Goal: Transaction & Acquisition: Purchase product/service

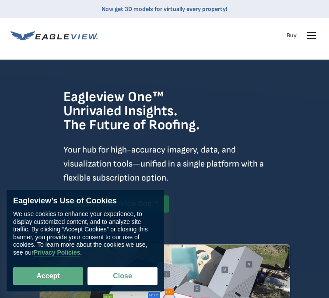
click at [312, 35] on icon at bounding box center [312, 35] width 8 height 0
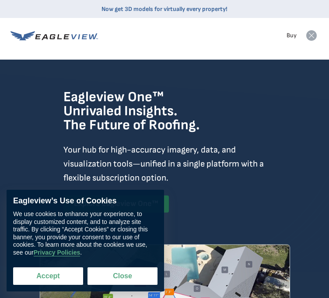
click at [53, 280] on button "Accept" at bounding box center [48, 276] width 70 height 18
checkbox input "true"
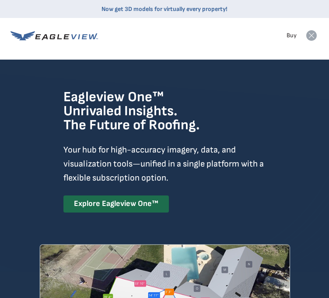
click at [313, 41] on rect at bounding box center [312, 35] width 14 height 14
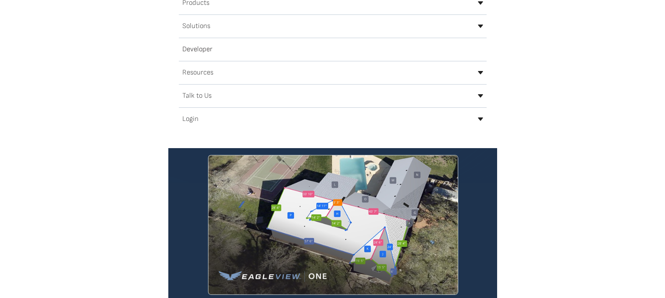
scroll to position [89, 0]
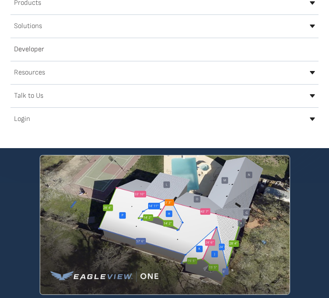
click at [310, 121] on icon at bounding box center [312, 119] width 5 height 4
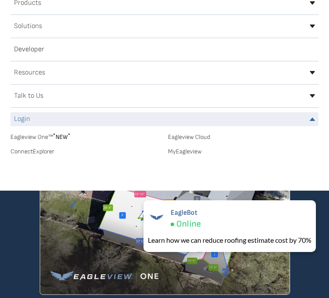
click at [194, 154] on link "MyEagleview" at bounding box center [243, 151] width 151 height 8
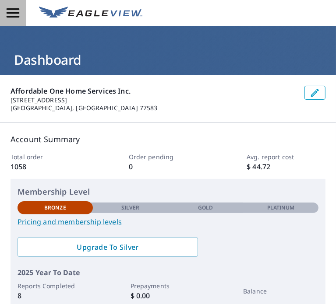
click at [18, 11] on icon "button" at bounding box center [12, 12] width 15 height 15
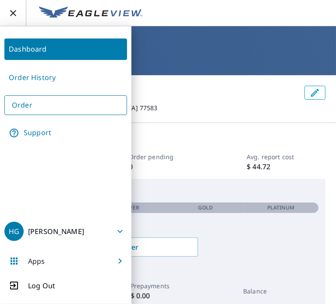
click at [25, 108] on link "Order" at bounding box center [65, 105] width 123 height 20
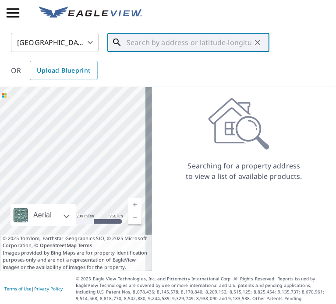
click at [145, 39] on input "text" at bounding box center [188, 42] width 125 height 25
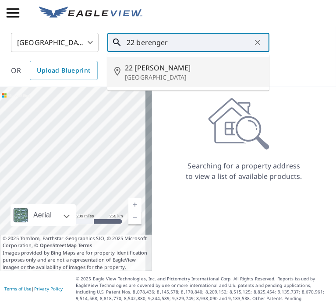
click at [150, 64] on span "22 [PERSON_NAME]" at bounding box center [193, 68] width 137 height 11
type input "[STREET_ADDRESS][PERSON_NAME]"
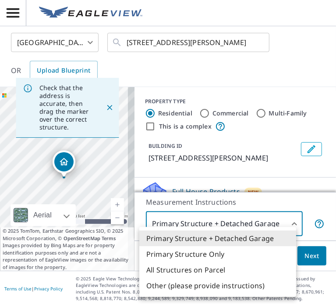
click at [221, 227] on body "HG HG [GEOGRAPHIC_DATA] US ​ [STREET_ADDRESS][PERSON_NAME] ​ OR Upload Blueprin…" at bounding box center [168, 152] width 336 height 304
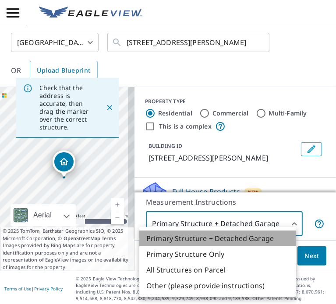
click at [217, 239] on li "Primary Structure + Detached Garage" at bounding box center [217, 239] width 157 height 16
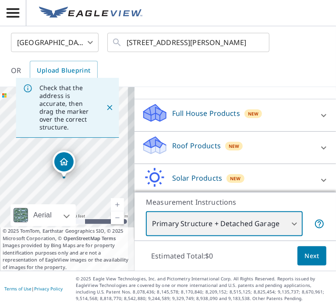
scroll to position [79, 0]
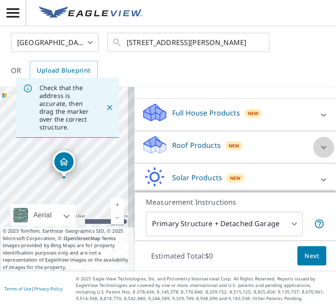
click at [318, 149] on icon at bounding box center [323, 147] width 11 height 11
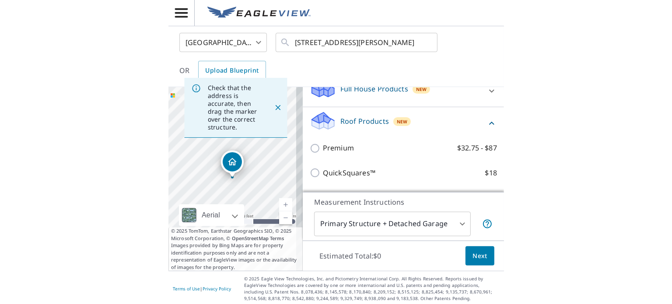
scroll to position [127, 0]
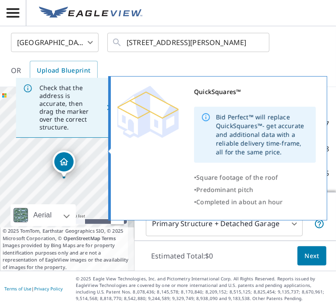
click at [140, 147] on div "QuickSquares™ Bid Perfect™ will replace QuickSquares™- get accurate and additio…" at bounding box center [216, 147] width 198 height 123
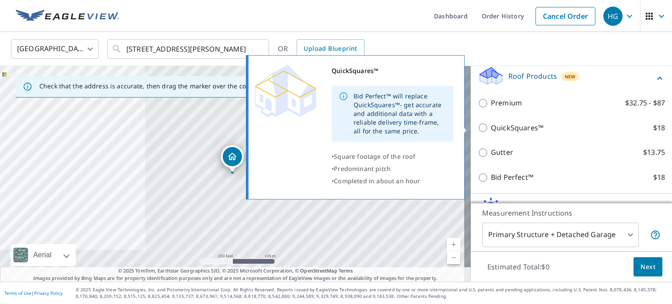
click at [335, 129] on input "QuickSquares™ $18" at bounding box center [484, 128] width 13 height 11
checkbox input "true"
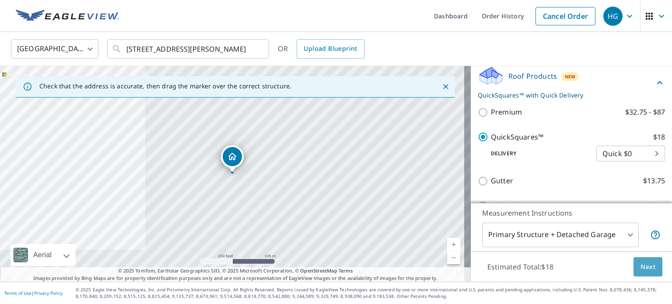
click at [335, 267] on span "Next" at bounding box center [648, 267] width 15 height 11
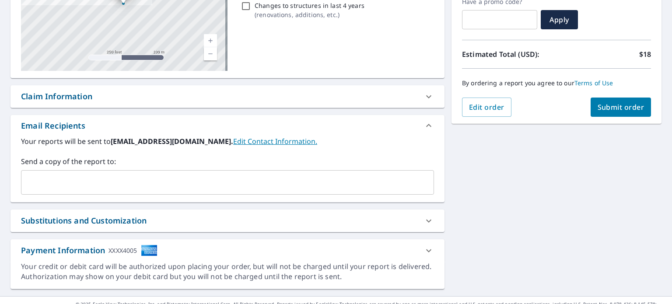
scroll to position [156, 0]
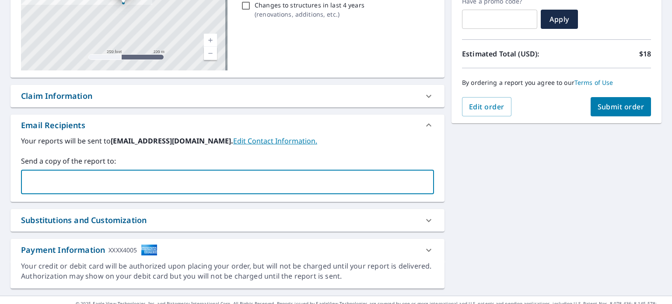
click at [156, 175] on input "text" at bounding box center [221, 182] width 392 height 17
type input "carrie@affordable-1.com"
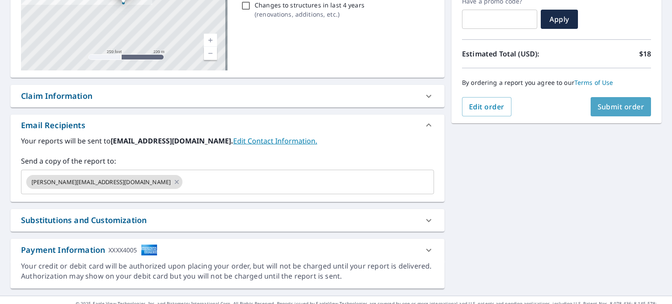
click at [335, 109] on button "Submit order" at bounding box center [621, 106] width 61 height 19
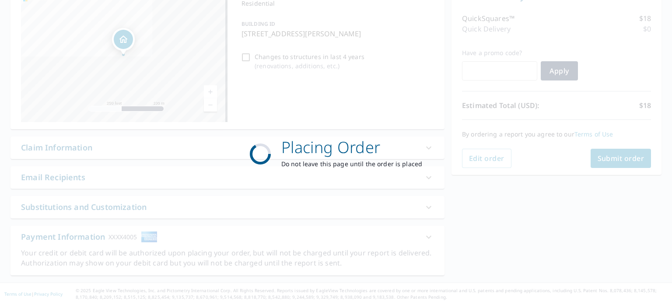
scroll to position [0, 0]
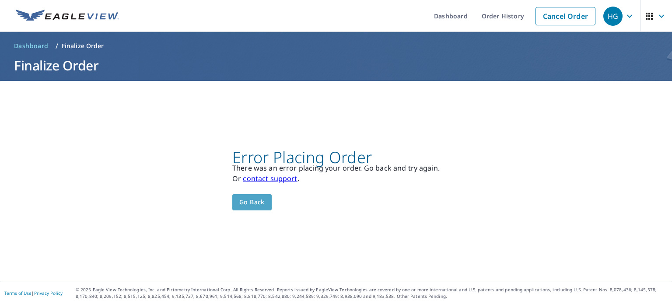
click at [256, 197] on span "Go back" at bounding box center [251, 202] width 25 height 11
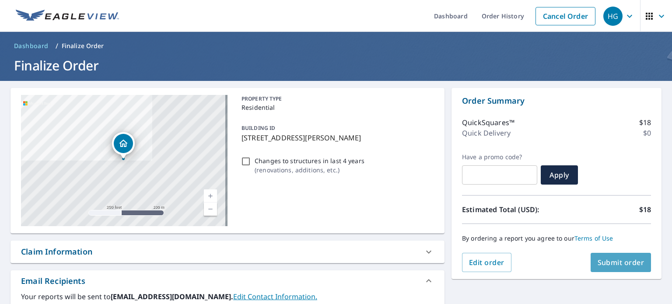
click at [335, 266] on span "Submit order" at bounding box center [621, 263] width 47 height 10
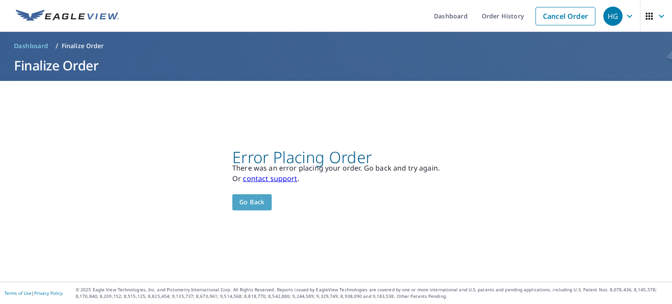
click at [255, 202] on span "Go back" at bounding box center [251, 202] width 25 height 11
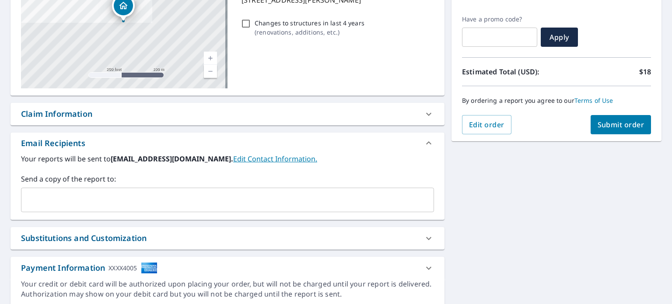
scroll to position [169, 0]
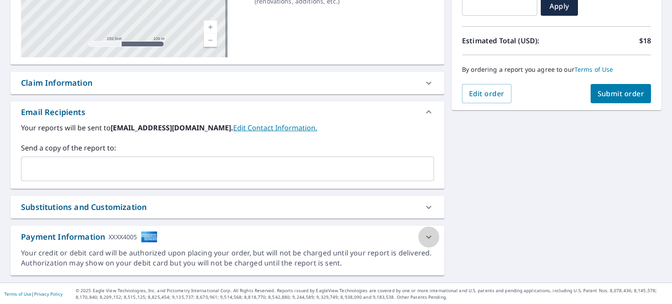
click at [335, 237] on icon at bounding box center [428, 236] width 5 height 3
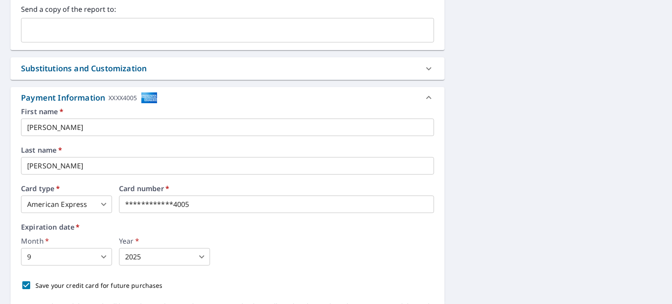
scroll to position [361, 0]
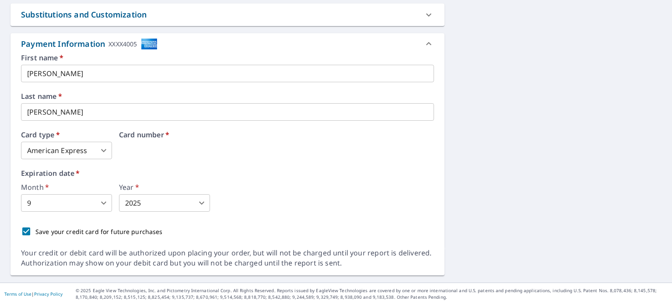
click at [224, 150] on div "Card number   *" at bounding box center [276, 145] width 315 height 28
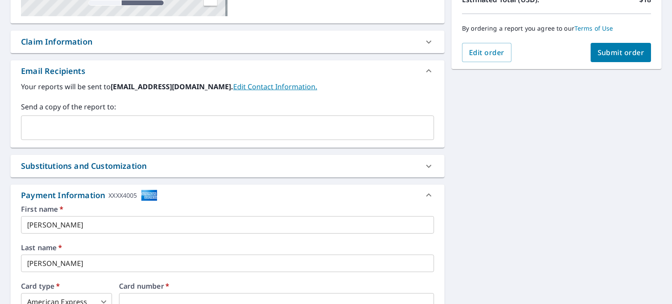
scroll to position [210, 0]
click at [335, 51] on span "Submit order" at bounding box center [621, 53] width 47 height 10
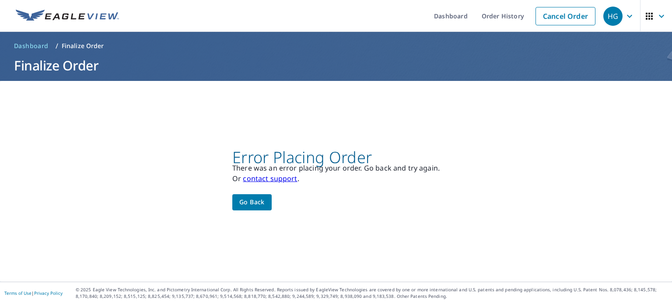
scroll to position [0, 0]
click at [249, 210] on button "Go back" at bounding box center [251, 202] width 39 height 16
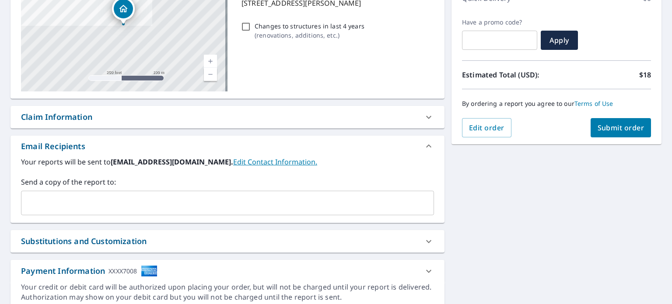
scroll to position [169, 0]
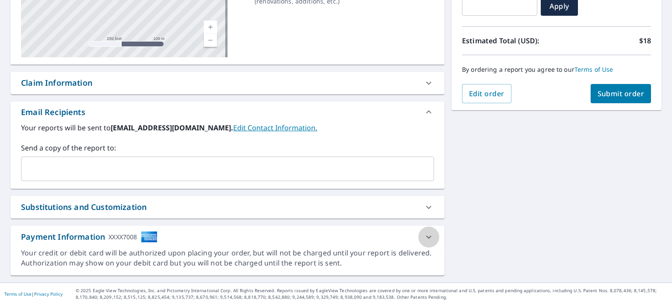
click at [335, 235] on icon at bounding box center [429, 237] width 11 height 11
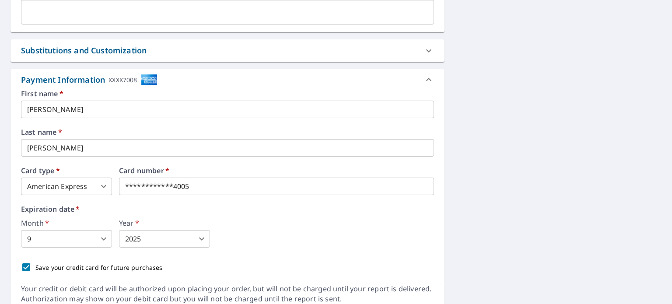
scroll to position [361, 0]
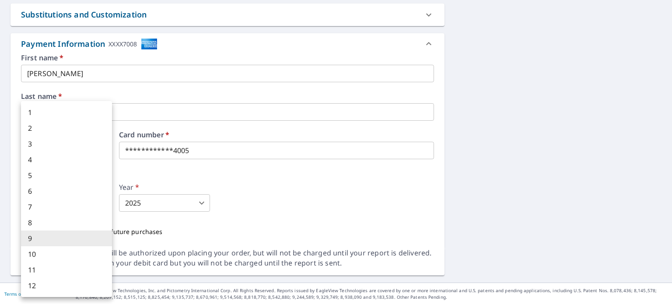
click at [86, 201] on body "HG HG Dashboard Order History Cancel Order HG Dashboard / Finalize Order Finali…" at bounding box center [336, 152] width 672 height 304
click at [36, 108] on li "1" at bounding box center [66, 113] width 91 height 16
type input "1"
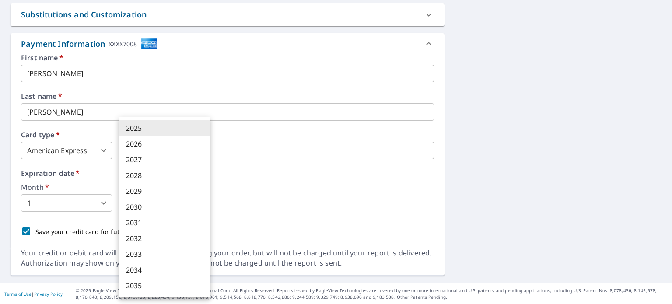
click at [140, 200] on body "HG HG Dashboard Order History Cancel Order HG Dashboard / Finalize Order Finali…" at bounding box center [336, 152] width 672 height 304
click at [138, 191] on li "2029" at bounding box center [164, 191] width 91 height 16
type input "2029"
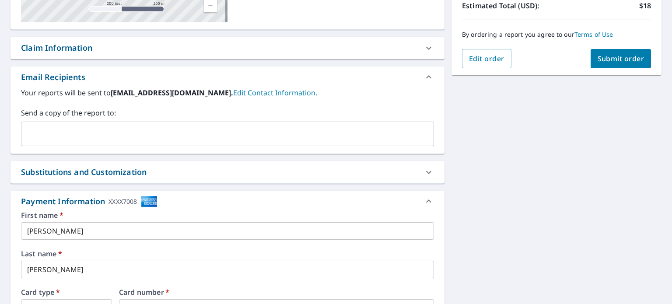
scroll to position [204, 0]
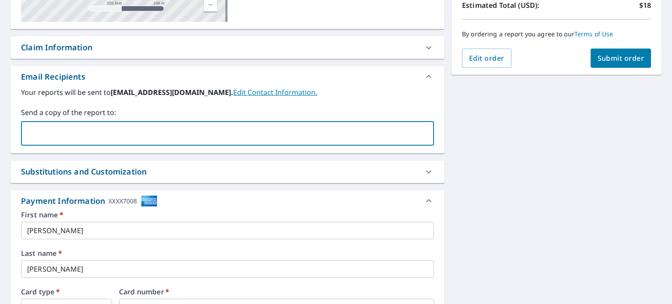
click at [125, 135] on input "text" at bounding box center [221, 133] width 392 height 17
type input "carrie@affordable-1.com"
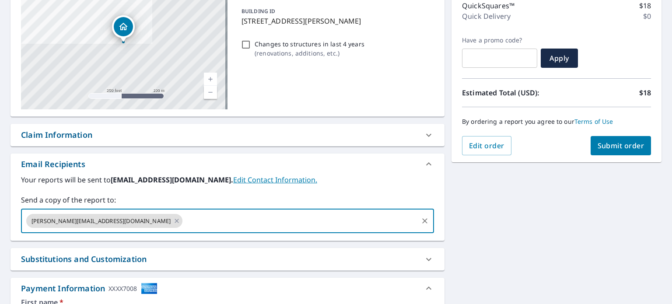
scroll to position [117, 0]
click at [335, 141] on span "Submit order" at bounding box center [621, 146] width 47 height 10
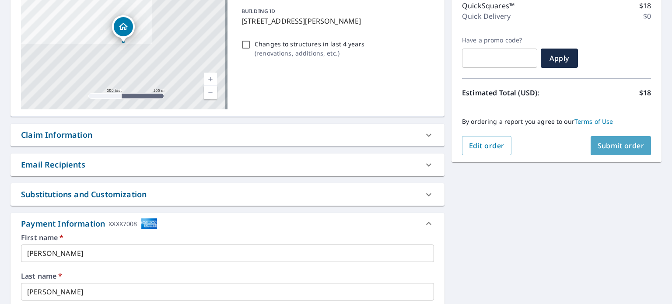
click at [335, 147] on span "Submit order" at bounding box center [621, 146] width 47 height 10
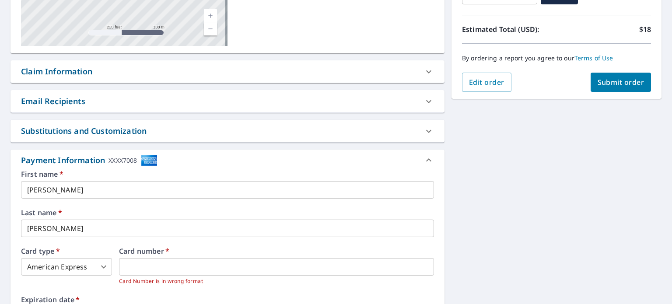
scroll to position [179, 0]
click at [335, 119] on div "22 Berenger Pl Sugar Land, TX 77479 Aerial Road A standard road map Aerial A de…" at bounding box center [336, 156] width 672 height 508
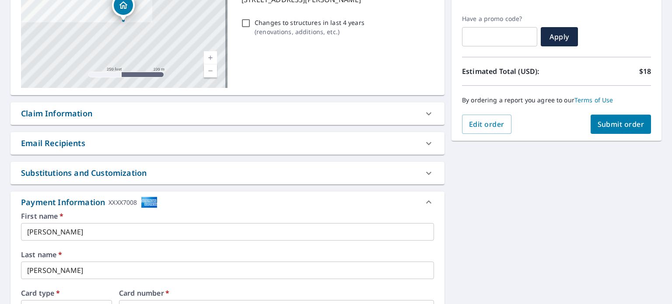
scroll to position [139, 0]
click at [335, 129] on div "22 Berenger Pl Sugar Land, TX 77479 Aerial Road A standard road map Aerial A de…" at bounding box center [228, 196] width 434 height 494
click at [335, 142] on icon at bounding box center [428, 142] width 5 height 3
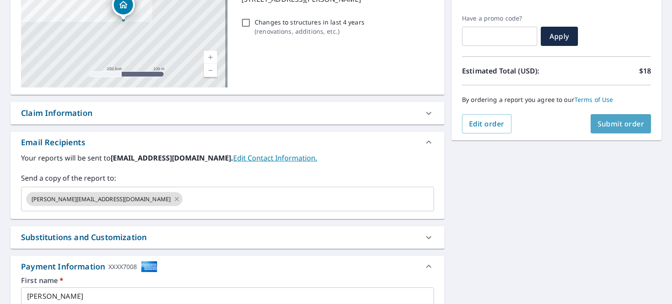
click at [335, 124] on span "Submit order" at bounding box center [621, 124] width 47 height 10
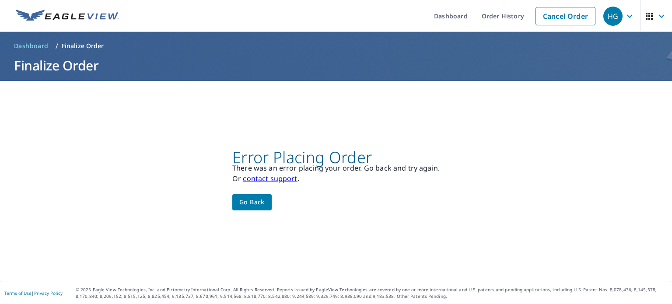
scroll to position [0, 0]
click at [252, 202] on span "Go back" at bounding box center [251, 202] width 25 height 11
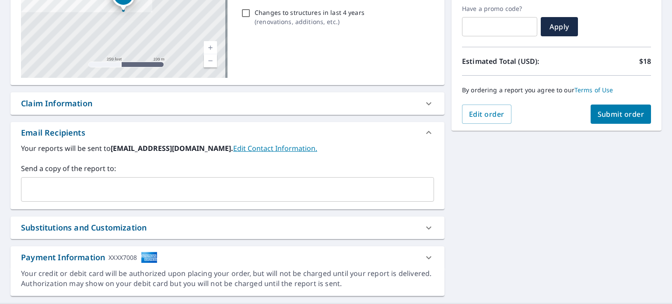
scroll to position [169, 0]
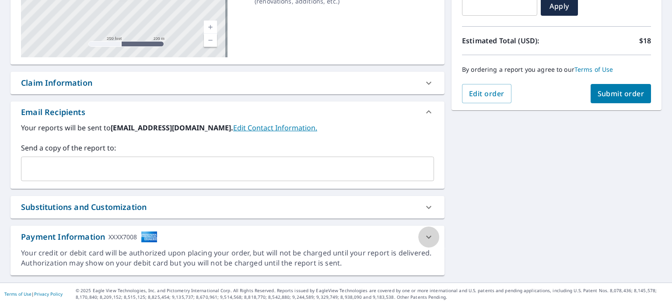
click at [335, 236] on div at bounding box center [428, 237] width 21 height 21
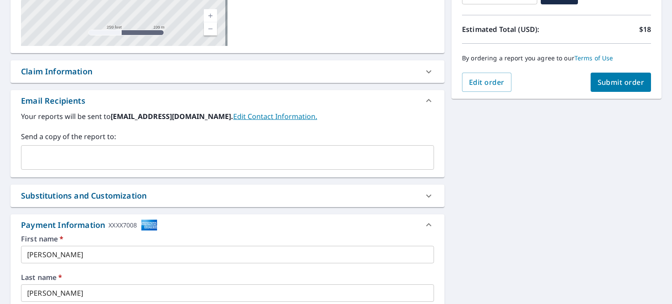
scroll to position [179, 0]
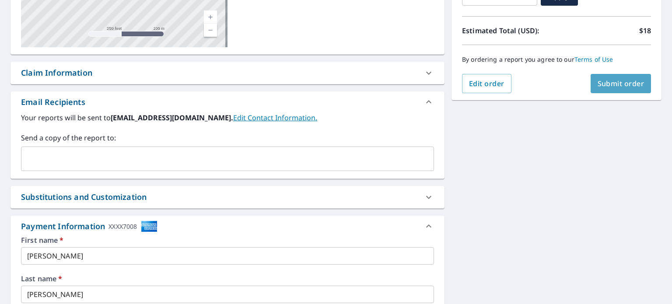
click at [335, 90] on button "Submit order" at bounding box center [621, 83] width 61 height 19
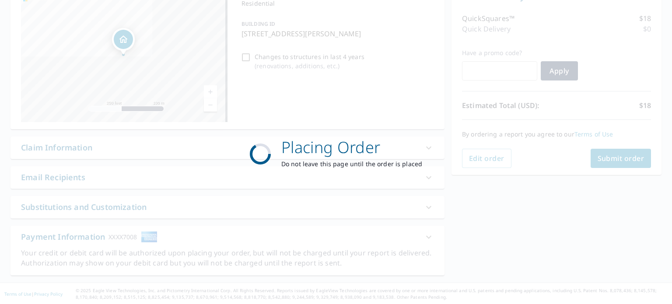
scroll to position [0, 0]
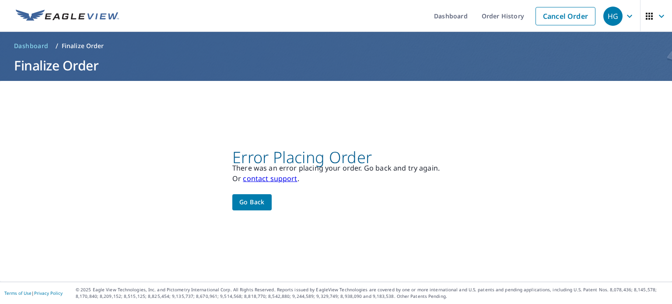
drag, startPoint x: 496, startPoint y: 295, endPoint x: 415, endPoint y: 315, distance: 83.4
click at [335, 304] on html "HG HG Dashboard Order History Cancel Order HG Dashboard / Finalize Order Finali…" at bounding box center [336, 152] width 672 height 304
click at [247, 199] on span "Go back" at bounding box center [251, 202] width 25 height 11
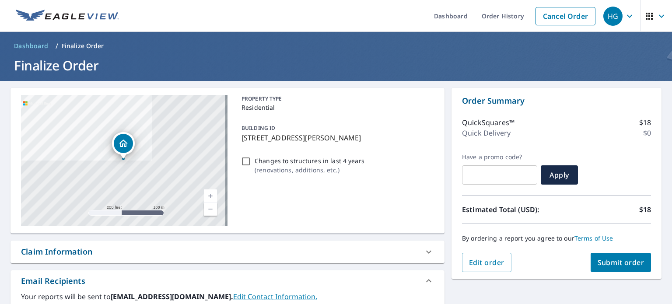
scroll to position [169, 0]
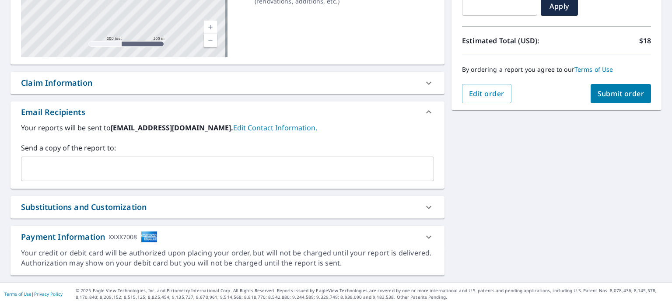
click at [335, 238] on icon at bounding box center [429, 237] width 11 height 11
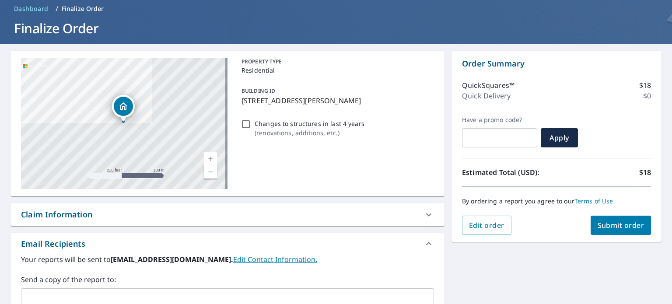
scroll to position [0, 0]
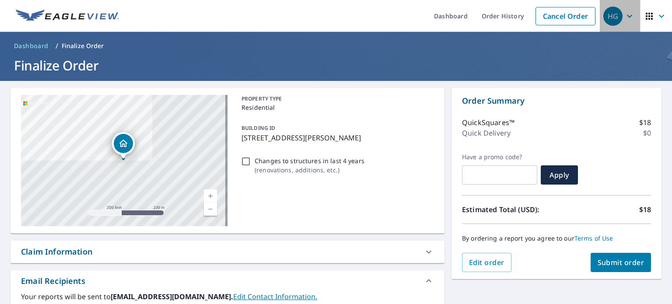
click at [335, 15] on icon "button" at bounding box center [629, 16] width 11 height 11
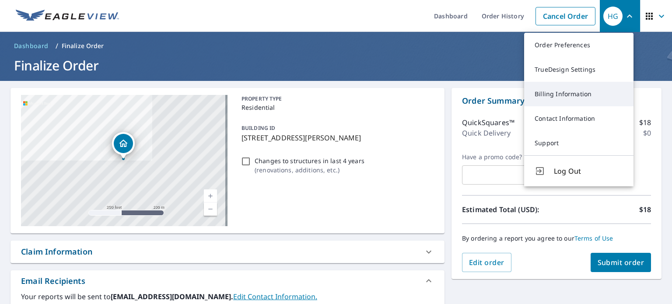
click at [335, 99] on link "Billing Information" at bounding box center [578, 94] width 109 height 25
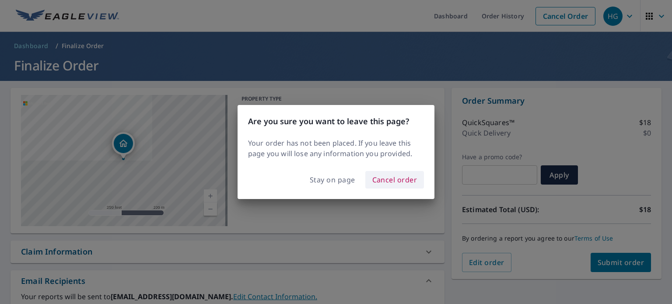
click at [335, 175] on span "Cancel order" at bounding box center [394, 180] width 45 height 12
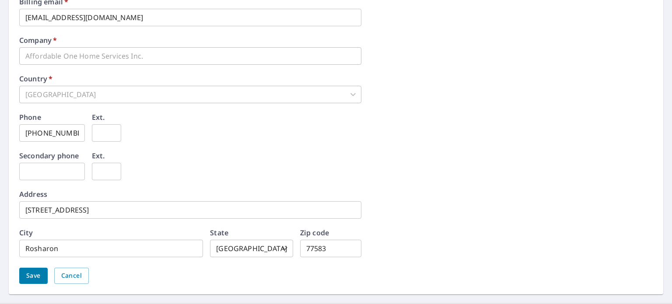
scroll to position [438, 0]
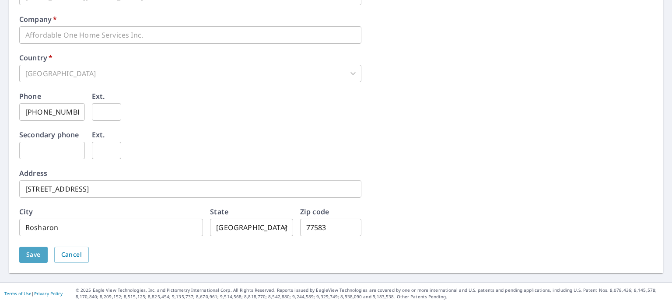
click at [39, 254] on span "Save" at bounding box center [33, 254] width 14 height 11
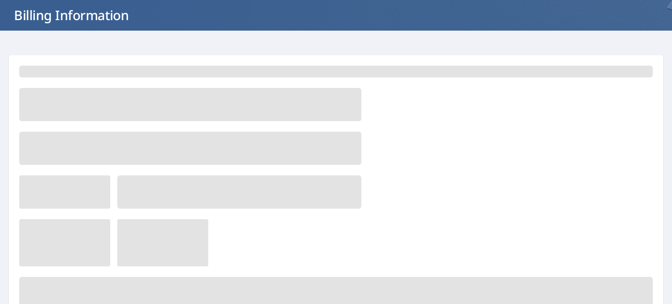
scroll to position [0, 0]
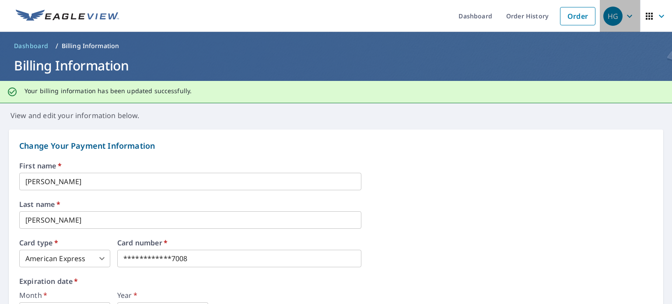
click at [335, 12] on span "HG" at bounding box center [619, 16] width 33 height 21
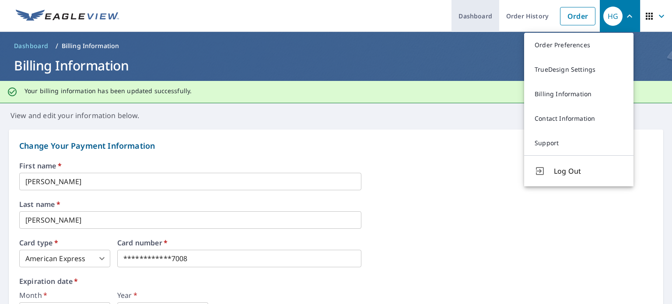
click at [335, 26] on link "Dashboard" at bounding box center [476, 16] width 48 height 32
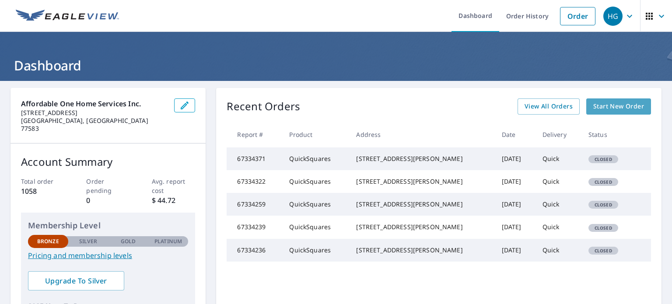
click at [335, 109] on span "Start New Order" at bounding box center [618, 106] width 51 height 11
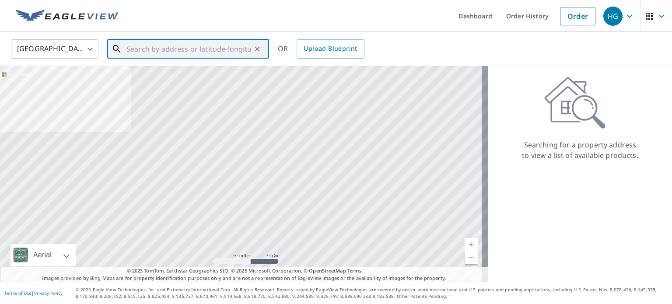
click at [170, 49] on input "text" at bounding box center [188, 49] width 125 height 25
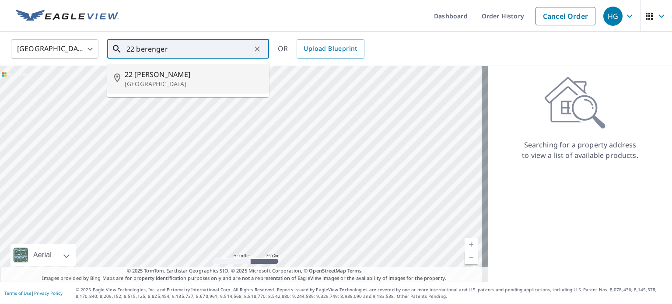
click at [170, 78] on span "22 Berenger Pl" at bounding box center [193, 74] width 137 height 11
type input "22 Berenger Pl Sugar Land, TX 77479"
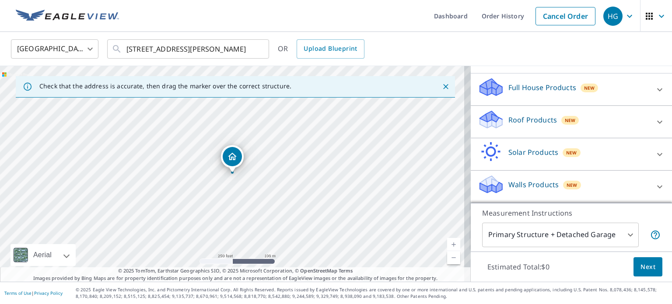
scroll to position [82, 0]
click at [335, 124] on icon at bounding box center [660, 123] width 11 height 11
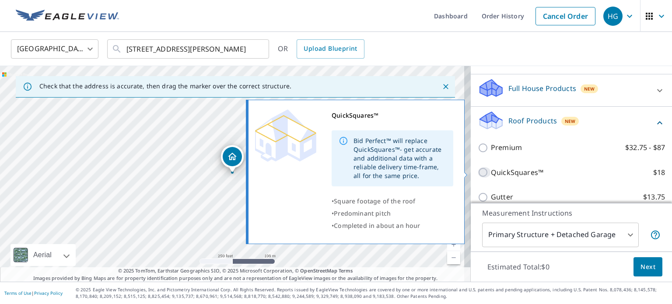
click at [335, 173] on input "QuickSquares™ $18" at bounding box center [484, 172] width 13 height 11
checkbox input "true"
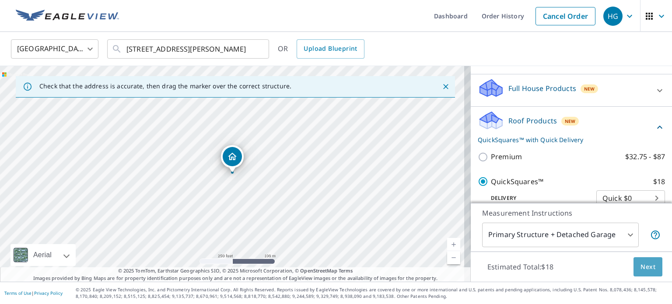
click at [335, 269] on button "Next" at bounding box center [648, 267] width 29 height 20
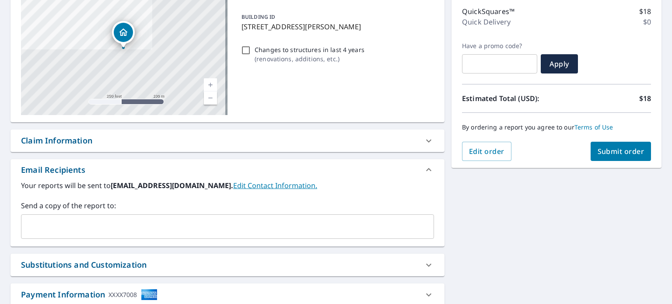
scroll to position [112, 0]
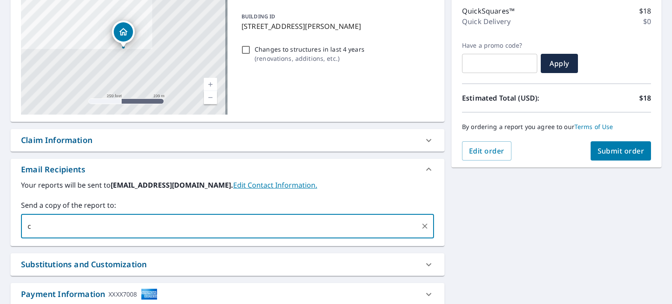
click at [189, 231] on input "c" at bounding box center [221, 226] width 392 height 17
type input "carrie@affordable-1.com"
click at [335, 158] on button "Submit order" at bounding box center [621, 150] width 61 height 19
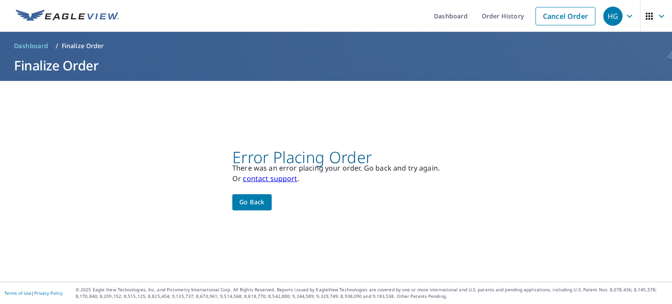
scroll to position [0, 0]
click at [277, 179] on link "contact support" at bounding box center [270, 179] width 54 height 10
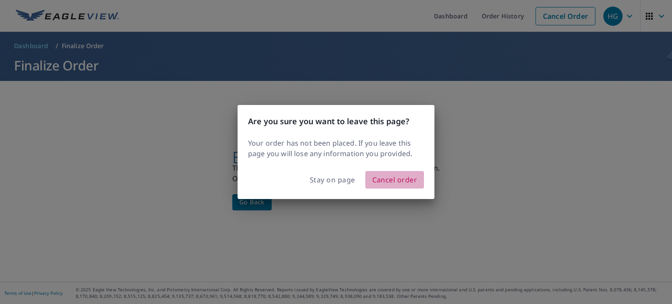
click at [335, 183] on span "Cancel order" at bounding box center [394, 180] width 45 height 12
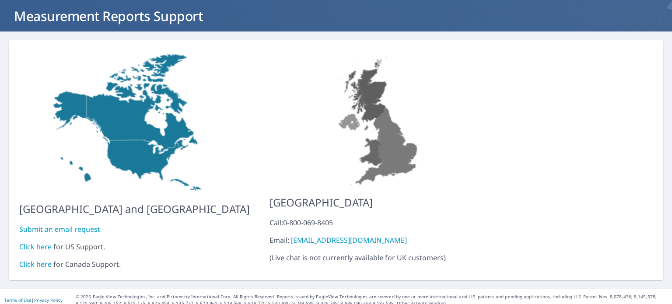
scroll to position [49, 0]
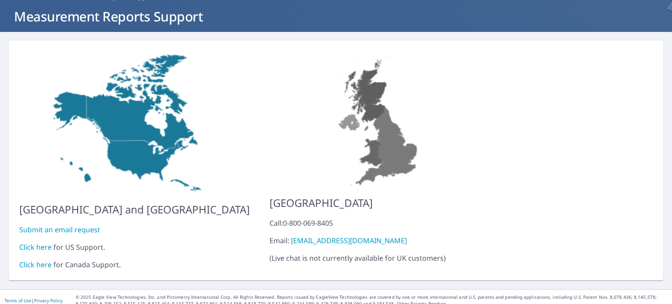
click at [40, 242] on link "Click here" at bounding box center [35, 247] width 32 height 10
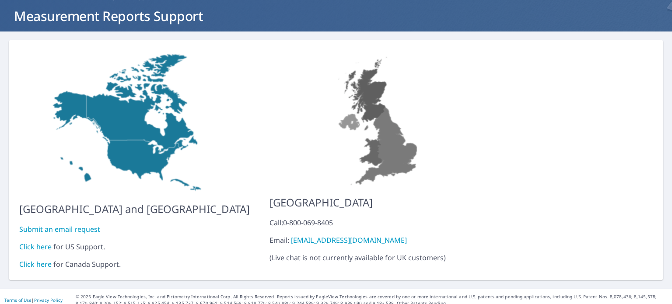
scroll to position [0, 0]
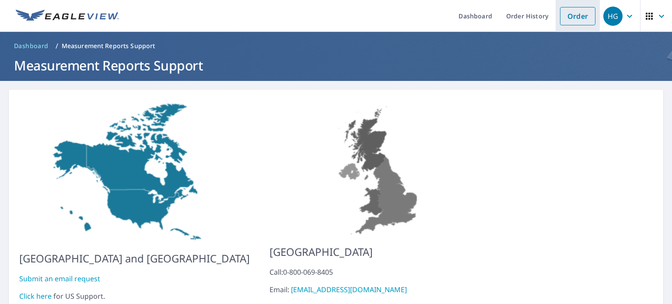
click at [335, 18] on link "Order" at bounding box center [577, 16] width 35 height 18
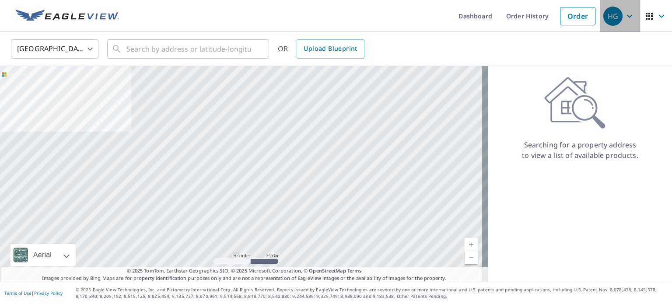
click at [335, 21] on div "HG" at bounding box center [612, 16] width 19 height 19
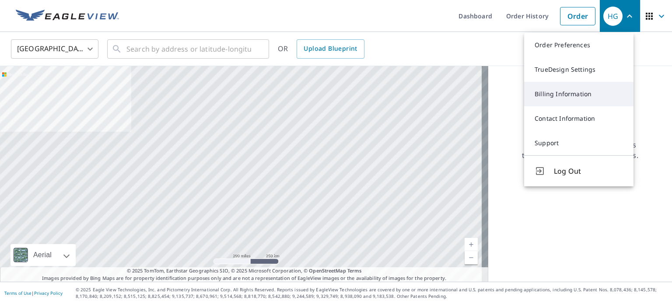
click at [335, 100] on link "Billing Information" at bounding box center [578, 94] width 109 height 25
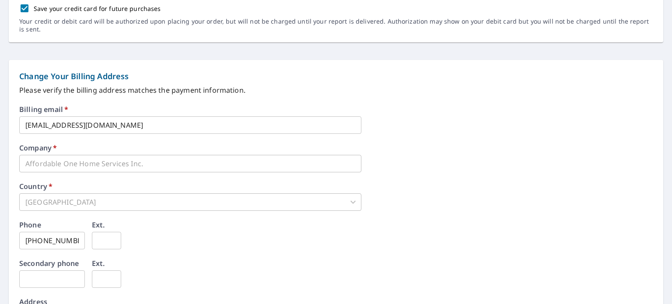
scroll to position [438, 0]
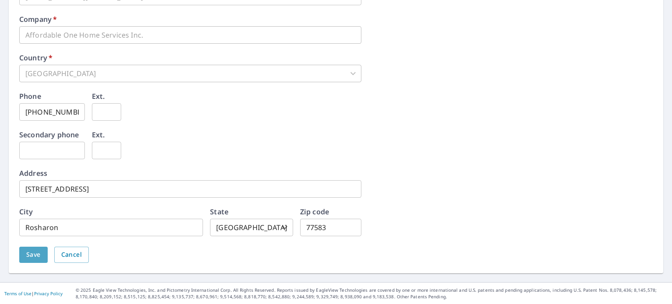
click at [37, 259] on span "Save" at bounding box center [33, 254] width 14 height 11
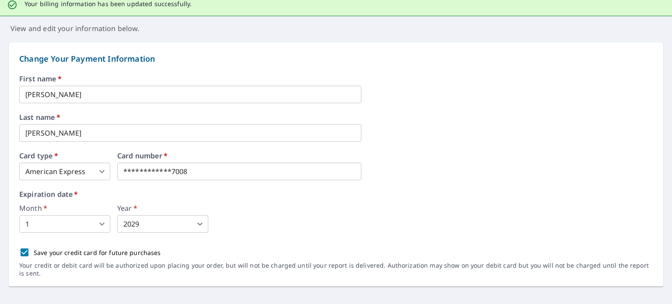
scroll to position [0, 0]
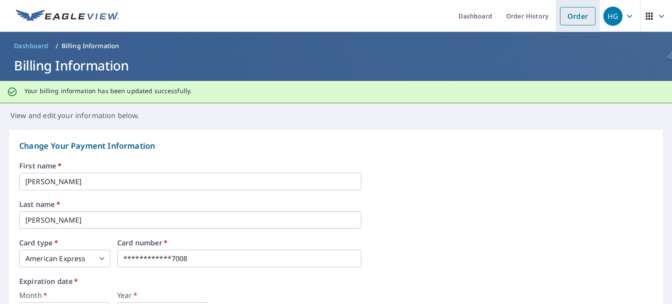
click at [335, 17] on link "Order" at bounding box center [577, 16] width 35 height 18
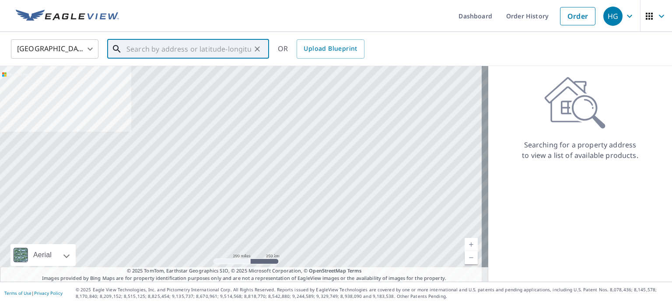
click at [184, 50] on input "text" at bounding box center [188, 49] width 125 height 25
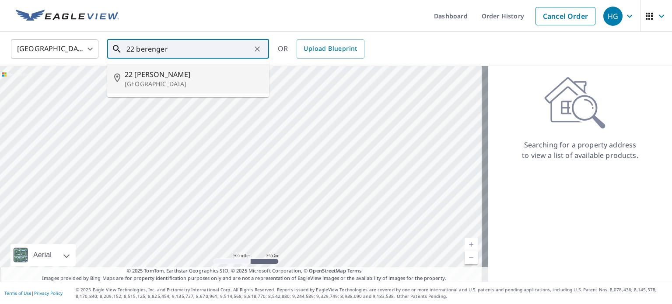
click at [180, 76] on span "22 Berenger Pl" at bounding box center [193, 74] width 137 height 11
type input "22 Berenger Pl Sugar Land, TX 77479"
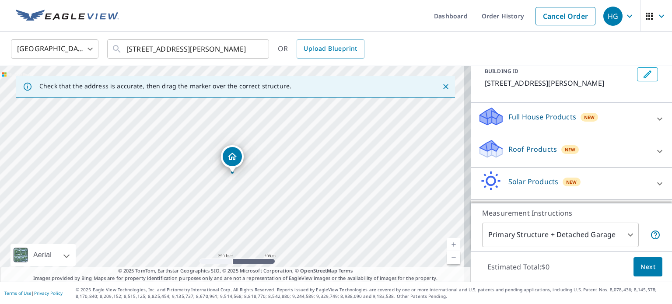
scroll to position [68, 0]
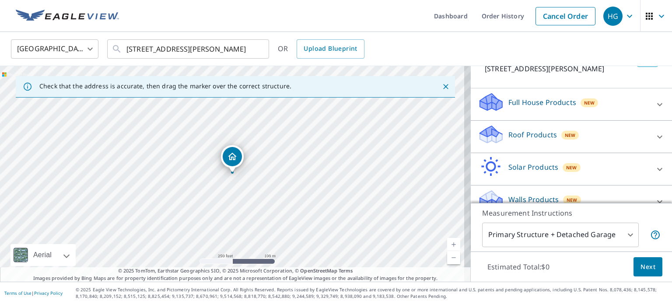
click at [335, 140] on icon at bounding box center [660, 137] width 11 height 11
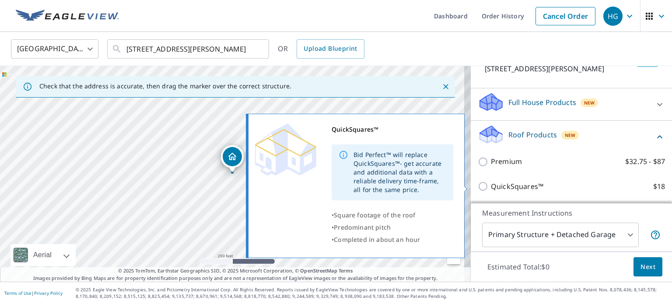
click at [335, 185] on p "QuickSquares™" at bounding box center [517, 186] width 53 height 11
click at [335, 185] on input "QuickSquares™ $18" at bounding box center [484, 186] width 13 height 11
checkbox input "true"
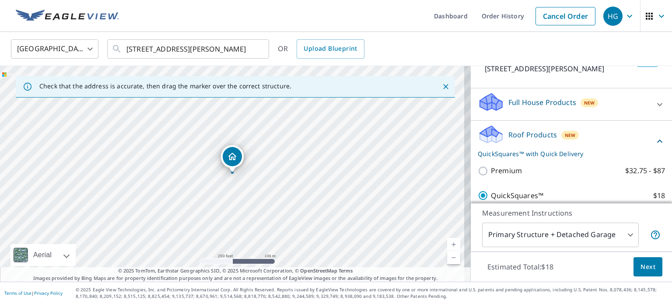
scroll to position [192, 0]
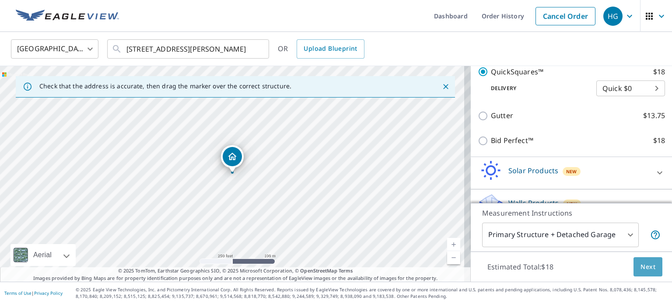
click at [335, 266] on span "Next" at bounding box center [648, 267] width 15 height 11
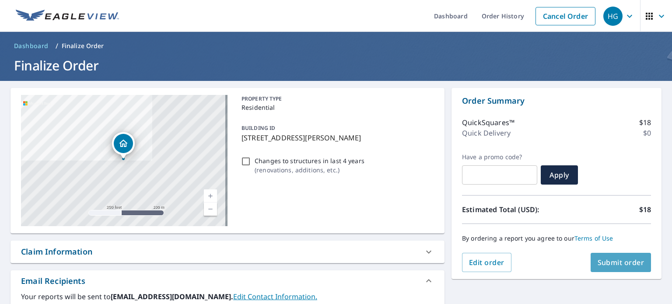
click at [335, 262] on span "Submit order" at bounding box center [621, 263] width 47 height 10
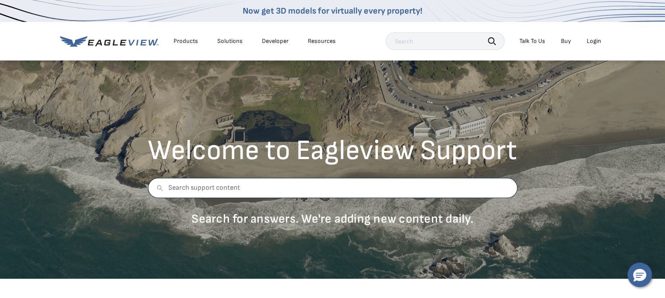
click at [216, 194] on input "text" at bounding box center [333, 188] width 370 height 20
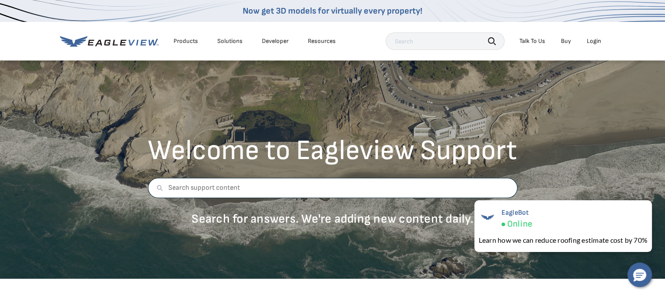
click at [240, 192] on input "text" at bounding box center [333, 188] width 370 height 20
type input "problem placing order error"
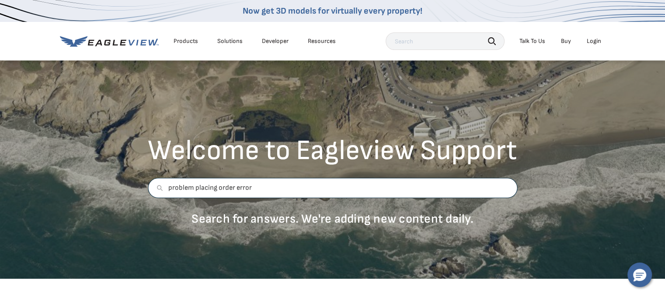
click at [204, 187] on input "problem placing order error" at bounding box center [333, 188] width 370 height 20
click at [256, 186] on input "problem placing order error" at bounding box center [333, 188] width 370 height 20
